Goal: Task Accomplishment & Management: Use online tool/utility

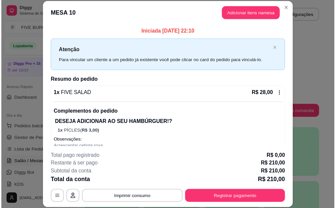
scroll to position [33, 0]
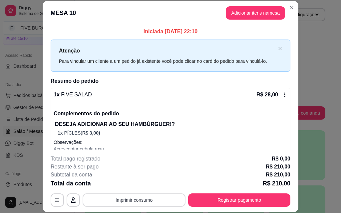
click at [154, 199] on button "Imprimir consumo" at bounding box center [133, 200] width 103 height 13
click at [145, 186] on button "IMPRESSORA" at bounding box center [133, 185] width 47 height 10
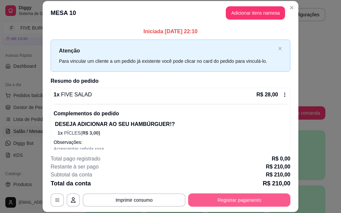
click at [230, 206] on button "Registrar pagamento" at bounding box center [239, 200] width 102 height 13
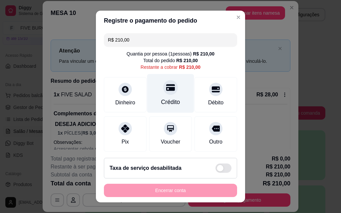
click at [161, 102] on div "Crédito" at bounding box center [170, 102] width 19 height 9
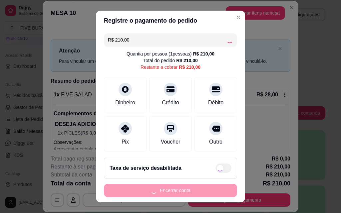
type input "R$ 0,00"
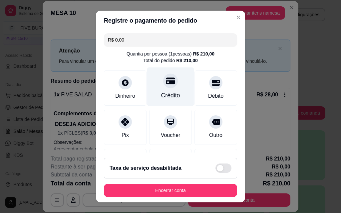
click at [171, 91] on div "Crédito" at bounding box center [170, 95] width 19 height 9
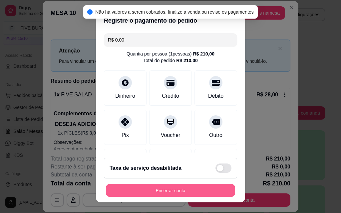
click at [206, 190] on button "Encerrar conta" at bounding box center [170, 190] width 129 height 13
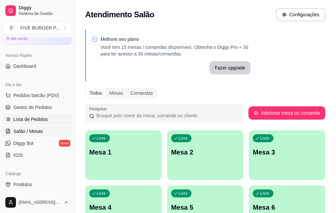
click at [48, 119] on link "Lista de Pedidos" at bounding box center [37, 119] width 69 height 11
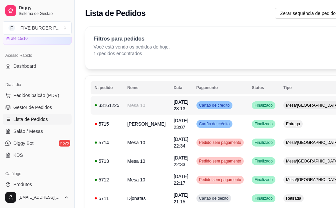
click at [222, 107] on td "Cartão de crédito" at bounding box center [220, 105] width 56 height 19
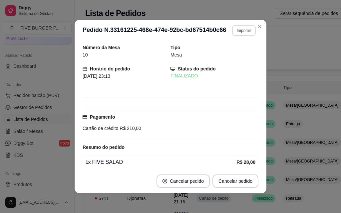
click at [239, 35] on button "Imprimir" at bounding box center [244, 30] width 24 height 11
click at [232, 51] on button "IMPRESSORA" at bounding box center [229, 54] width 48 height 11
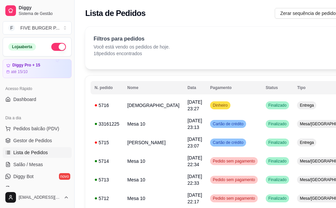
click at [51, 46] on button "button" at bounding box center [58, 47] width 15 height 8
click at [139, 106] on td "[DEMOGRAPHIC_DATA]" at bounding box center [153, 105] width 60 height 19
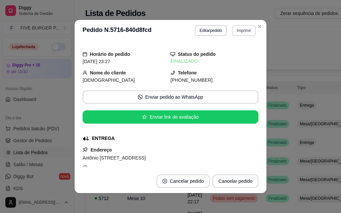
click at [245, 31] on button "Imprimir" at bounding box center [244, 30] width 24 height 11
click at [245, 56] on button "IMPRESSORA" at bounding box center [230, 54] width 48 height 11
